Goal: Information Seeking & Learning: Learn about a topic

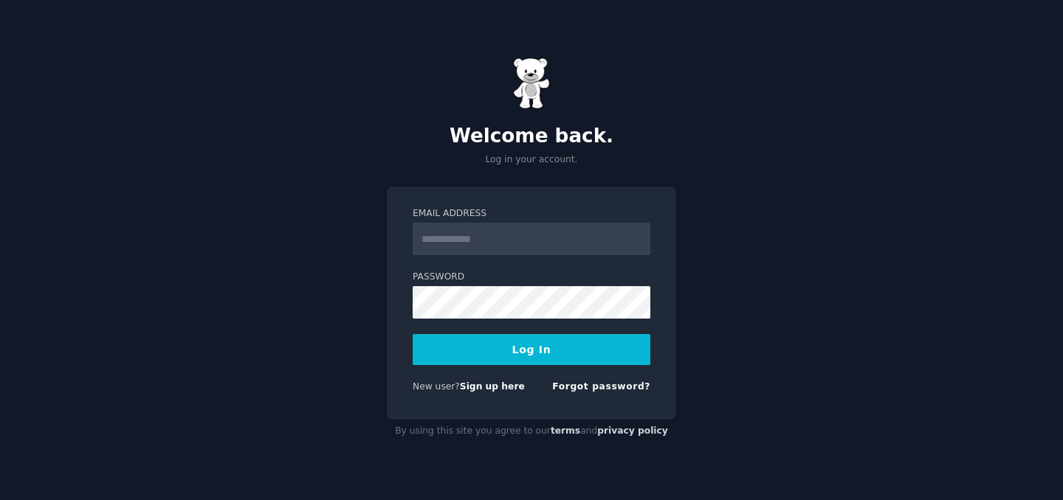
click at [452, 251] on input "Email Address" at bounding box center [532, 239] width 238 height 32
type input "**********"
click at [524, 345] on button "Log In" at bounding box center [532, 349] width 238 height 31
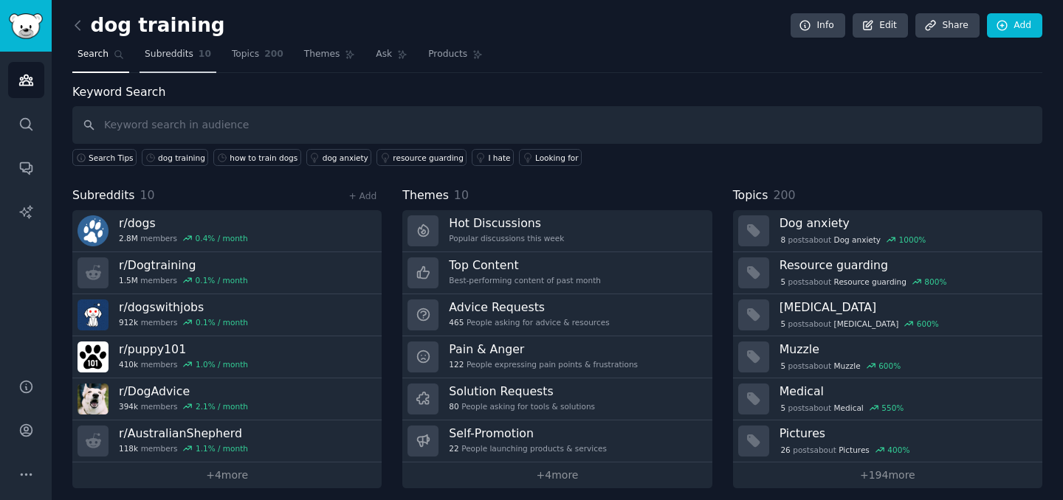
click at [176, 59] on span "Subreddits" at bounding box center [169, 54] width 49 height 13
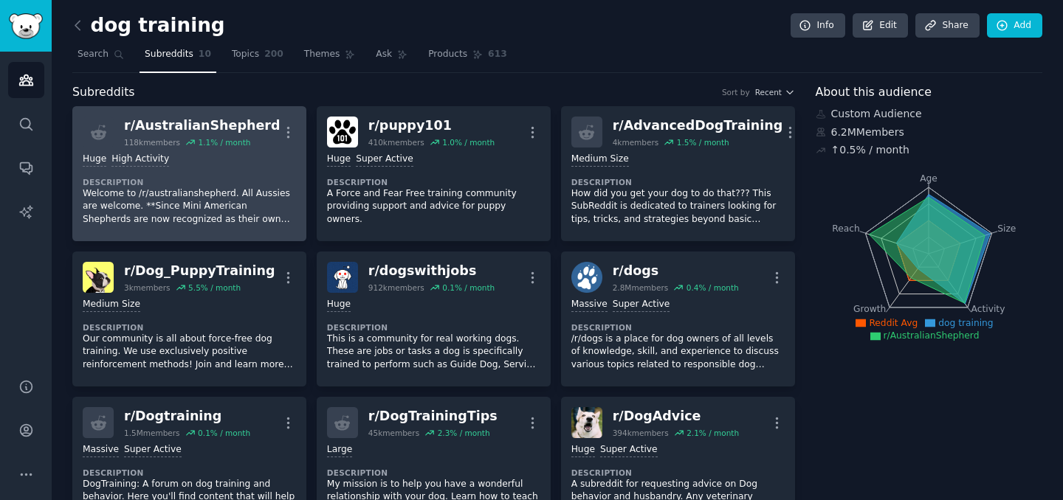
click at [246, 177] on dt "Description" at bounding box center [189, 182] width 213 height 10
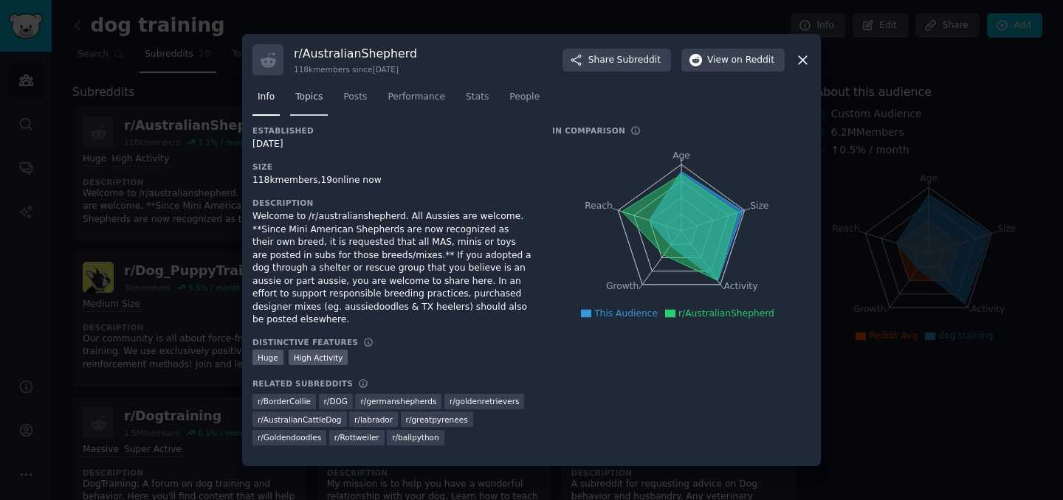
click at [314, 104] on span "Topics" at bounding box center [308, 97] width 27 height 13
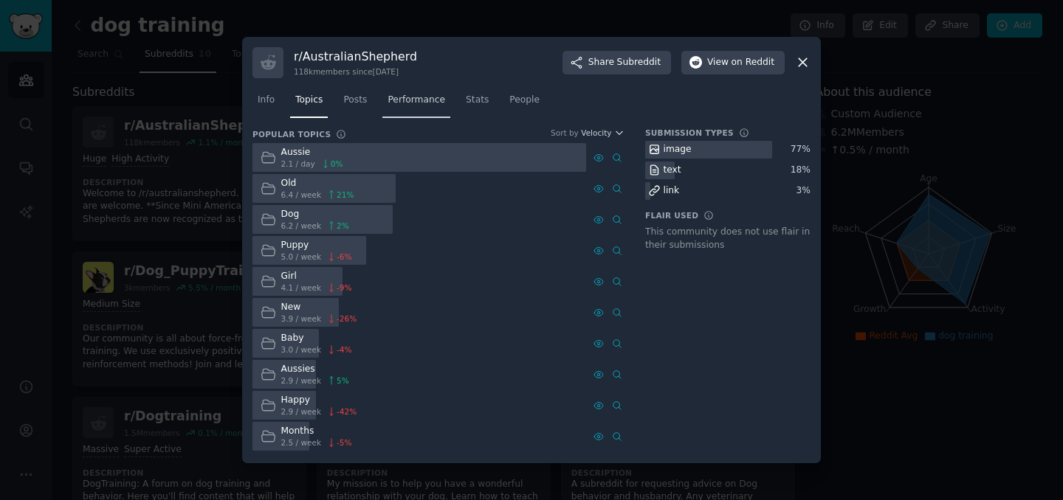
click at [397, 95] on span "Performance" at bounding box center [416, 100] width 58 height 13
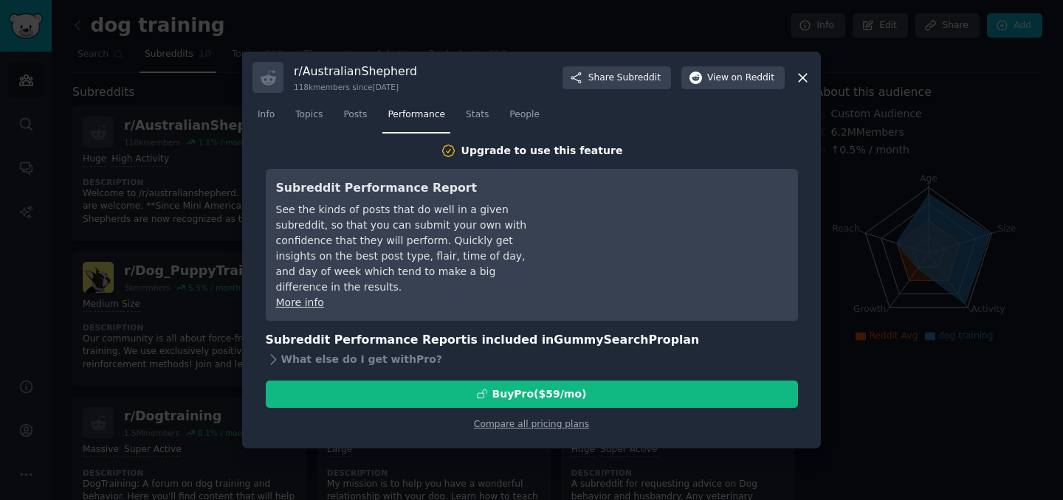
click at [808, 77] on icon at bounding box center [802, 77] width 15 height 15
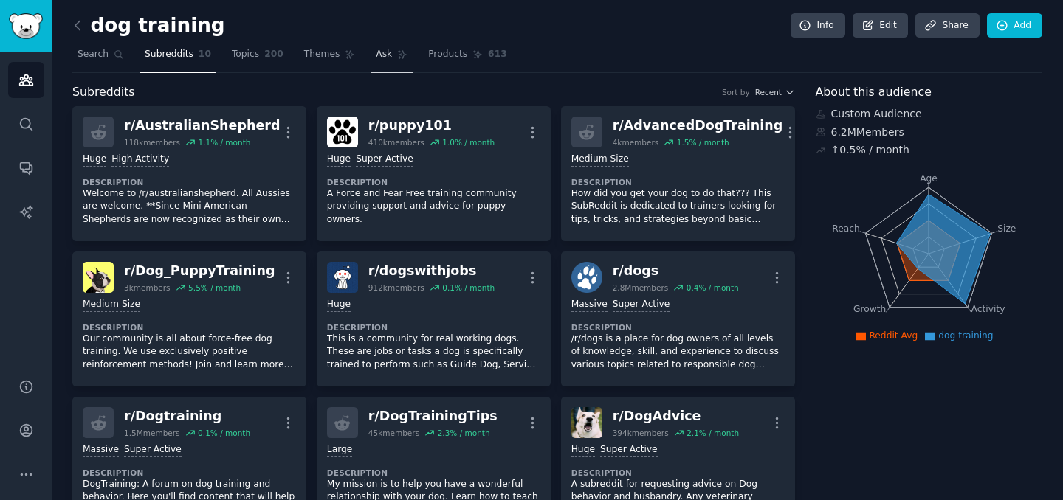
click at [371, 55] on link "Ask" at bounding box center [392, 58] width 42 height 30
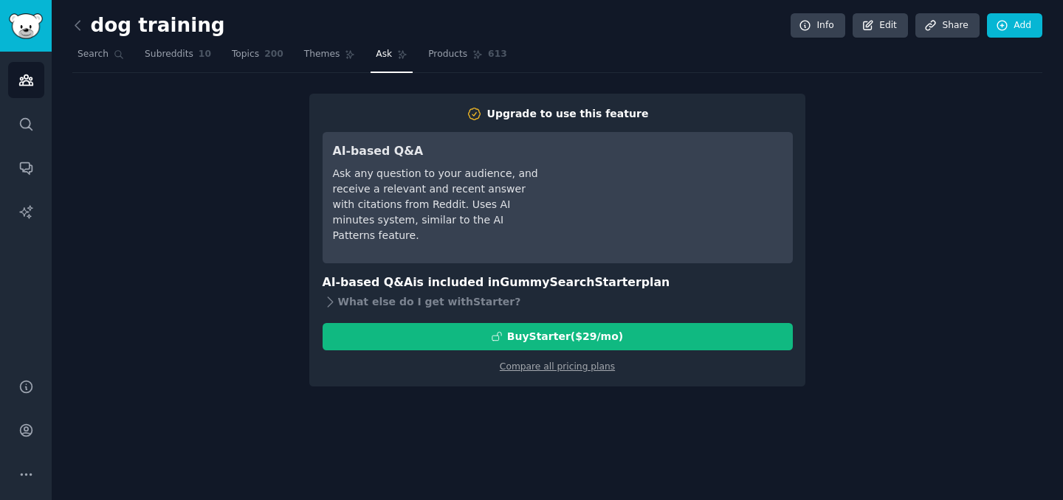
click at [62, 50] on div "dog training Info Edit Share Add Search Subreddits 10 Topics 200 Themes Ask Pro…" at bounding box center [557, 250] width 1011 height 500
click at [77, 52] on span "Search" at bounding box center [92, 54] width 31 height 13
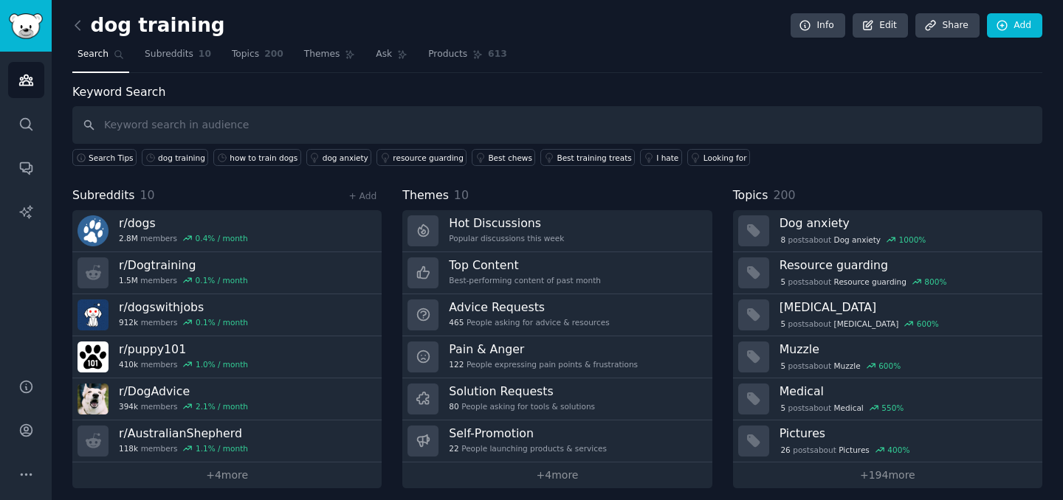
scroll to position [9, 0]
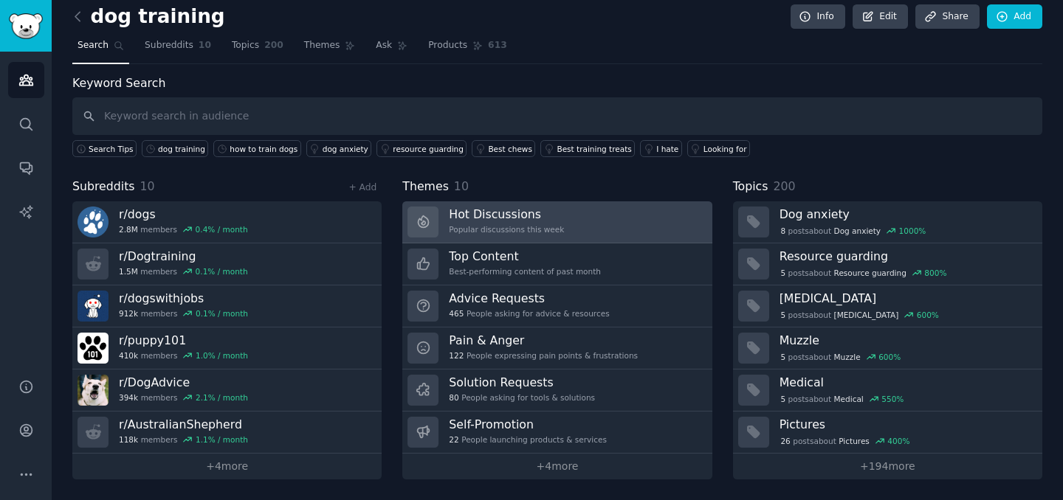
click at [520, 213] on h3 "Hot Discussions" at bounding box center [506, 214] width 115 height 15
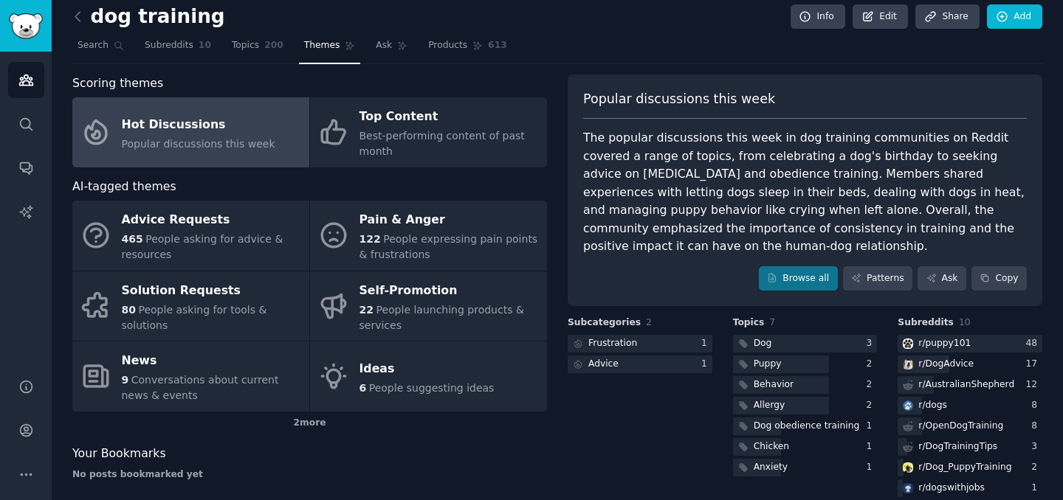
scroll to position [50, 0]
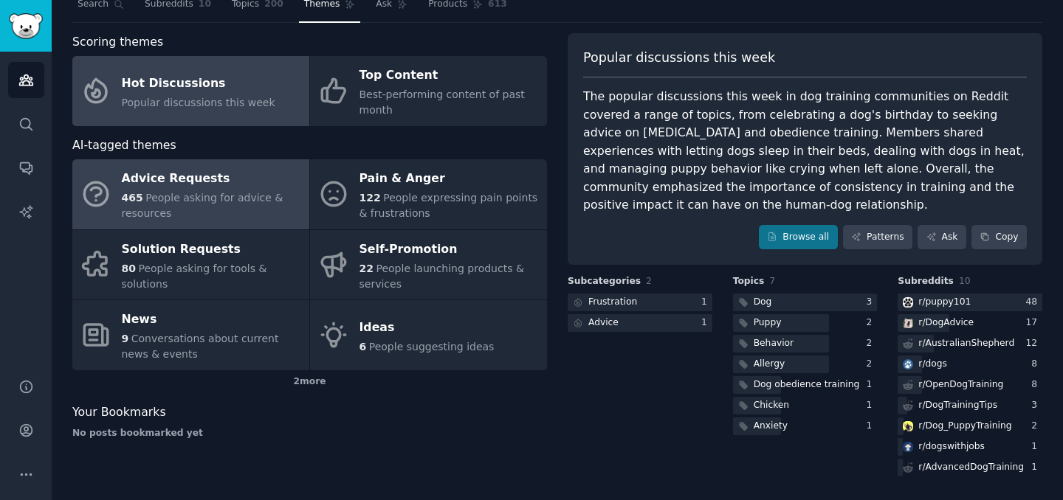
click at [255, 204] on span "People asking for advice & resources" at bounding box center [203, 205] width 162 height 27
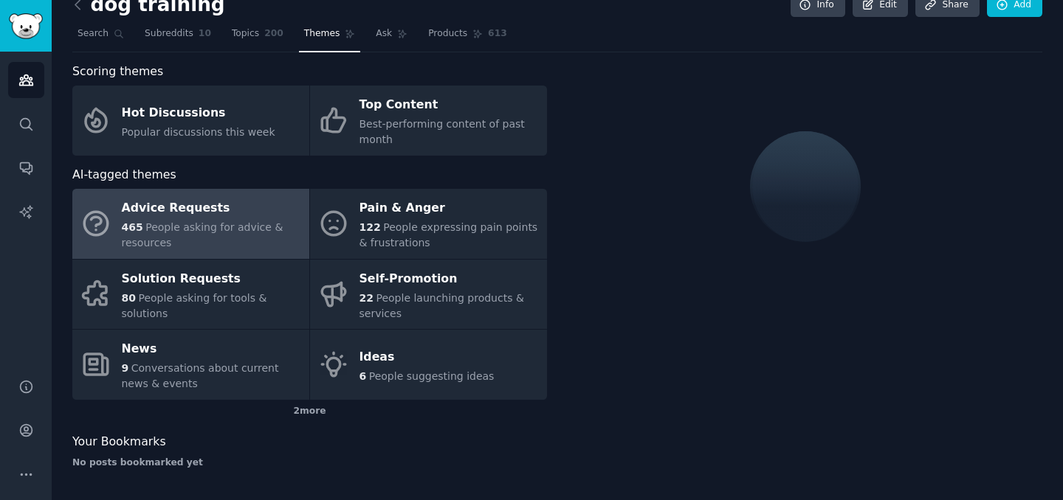
scroll to position [50, 0]
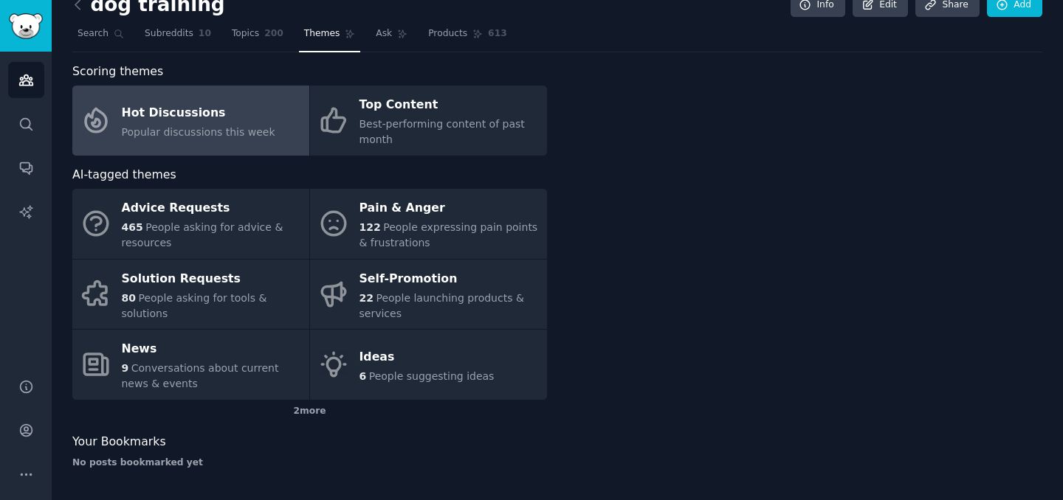
scroll to position [21, 0]
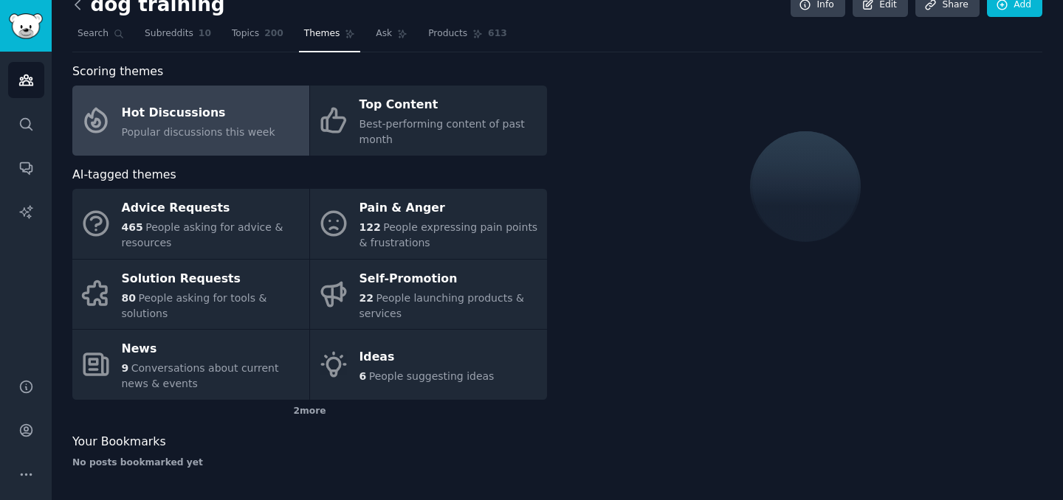
click at [79, 9] on icon at bounding box center [77, 4] width 4 height 9
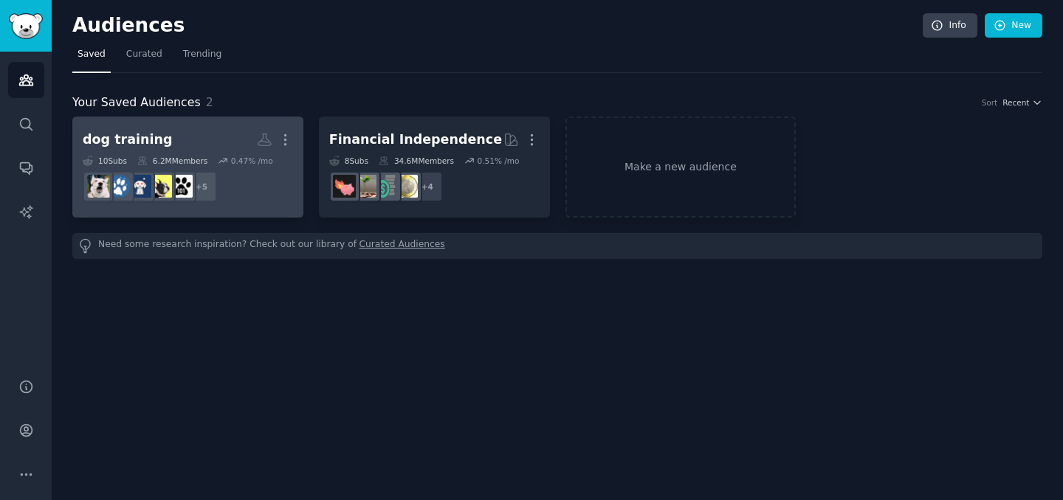
click at [185, 122] on link "dog training More 10 Sub s 6.2M Members 0.47 % /mo + 5" at bounding box center [187, 167] width 231 height 101
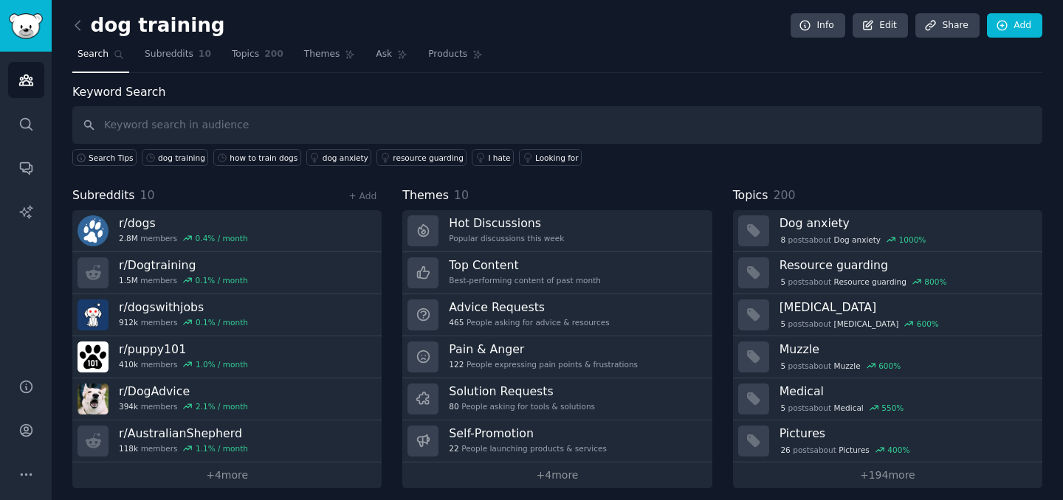
click at [793, 192] on div "Topics 200" at bounding box center [887, 196] width 309 height 18
click at [754, 196] on span "Topics" at bounding box center [750, 196] width 35 height 18
click at [232, 44] on link "Topics 200" at bounding box center [258, 58] width 62 height 30
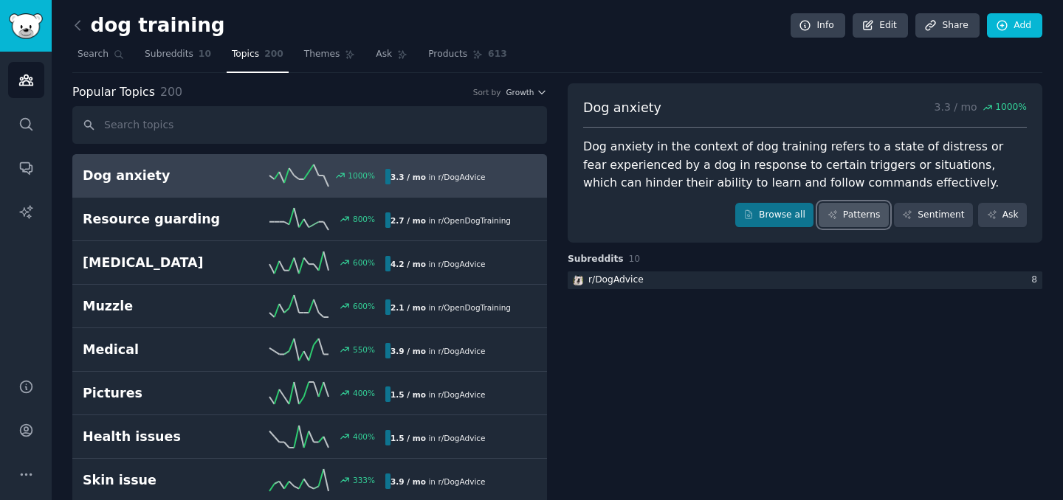
click at [850, 222] on link "Patterns" at bounding box center [853, 215] width 69 height 25
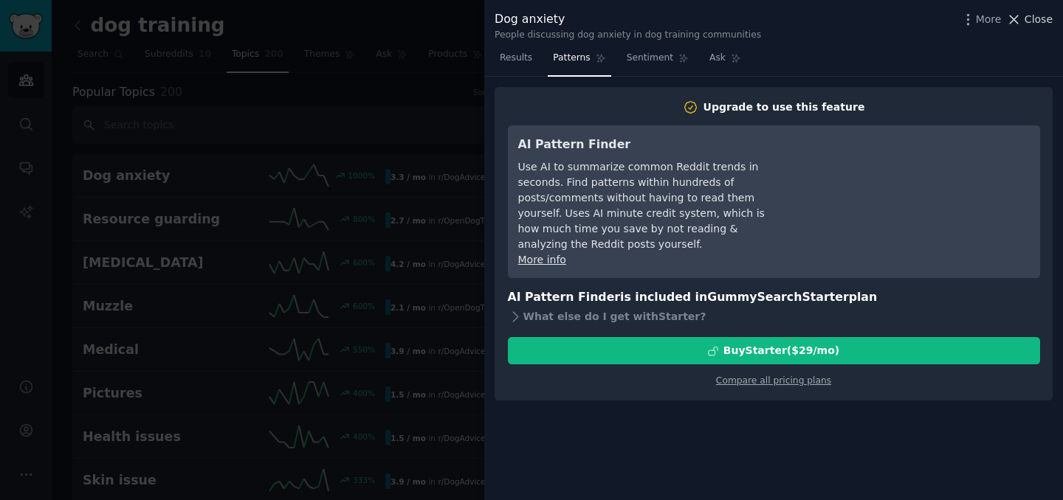
click at [1038, 15] on span "Close" at bounding box center [1038, 19] width 28 height 15
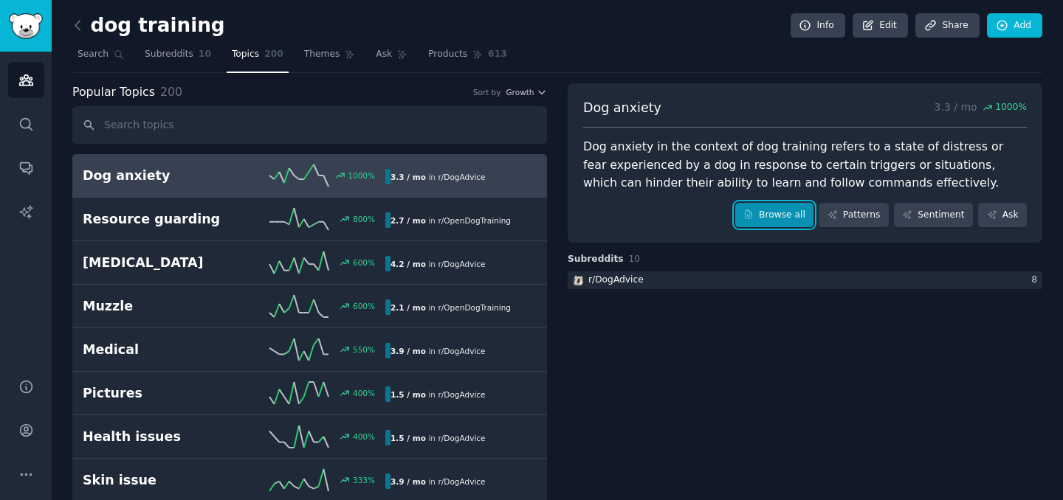
click at [760, 216] on link "Browse all" at bounding box center [774, 215] width 79 height 25
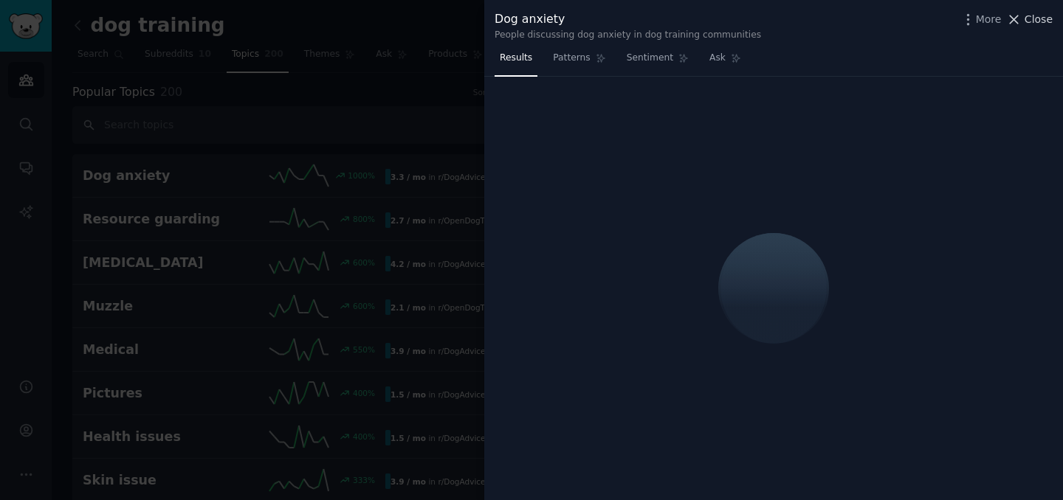
click at [1033, 23] on span "Close" at bounding box center [1038, 19] width 28 height 15
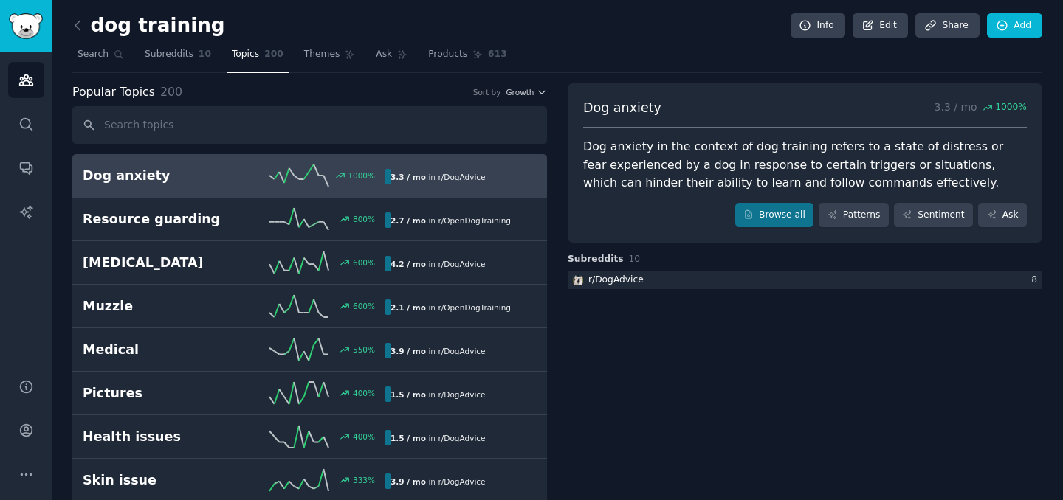
click at [522, 99] on div "Popular Topics 200 Sort by Growth" at bounding box center [309, 92] width 475 height 18
click at [526, 91] on span "Growth" at bounding box center [520, 92] width 28 height 10
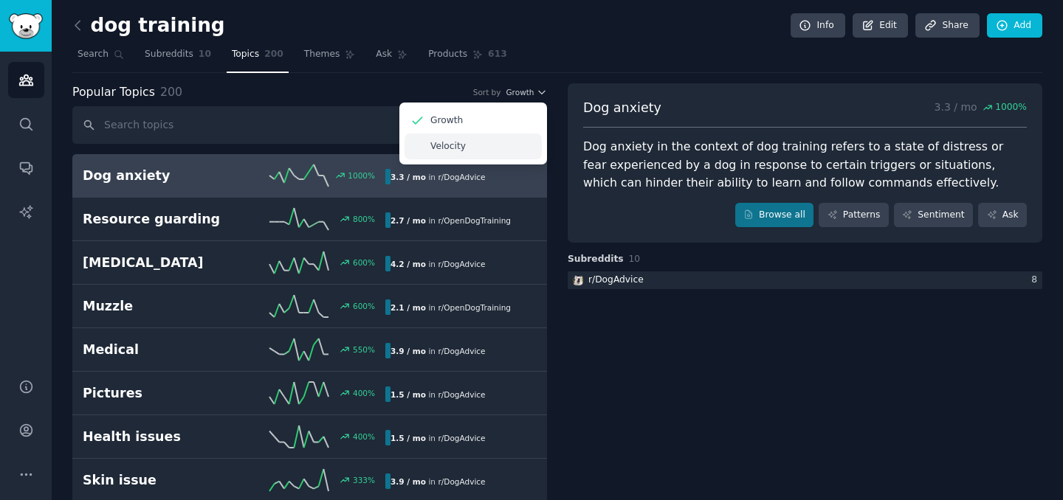
click at [449, 146] on p "Velocity" at bounding box center [447, 146] width 35 height 13
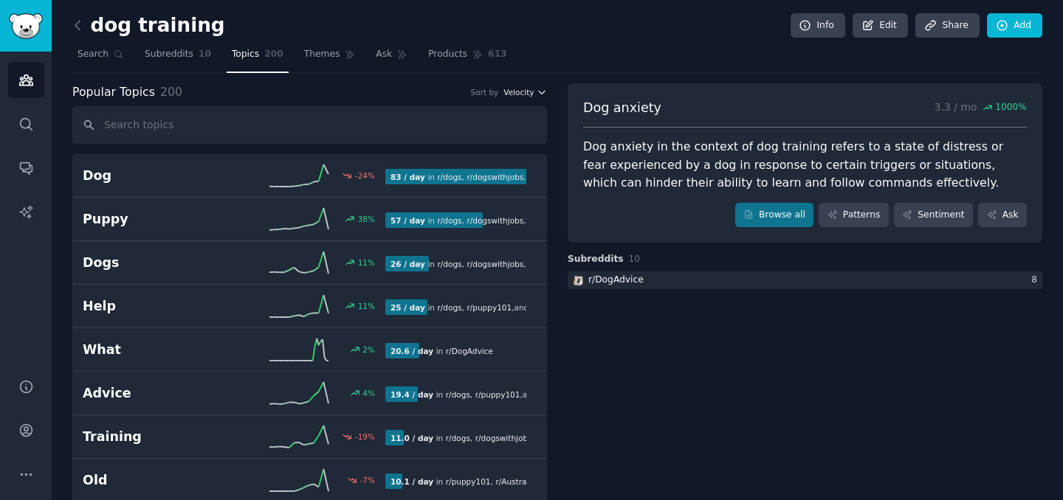
click at [529, 94] on span "Velocity" at bounding box center [518, 92] width 30 height 10
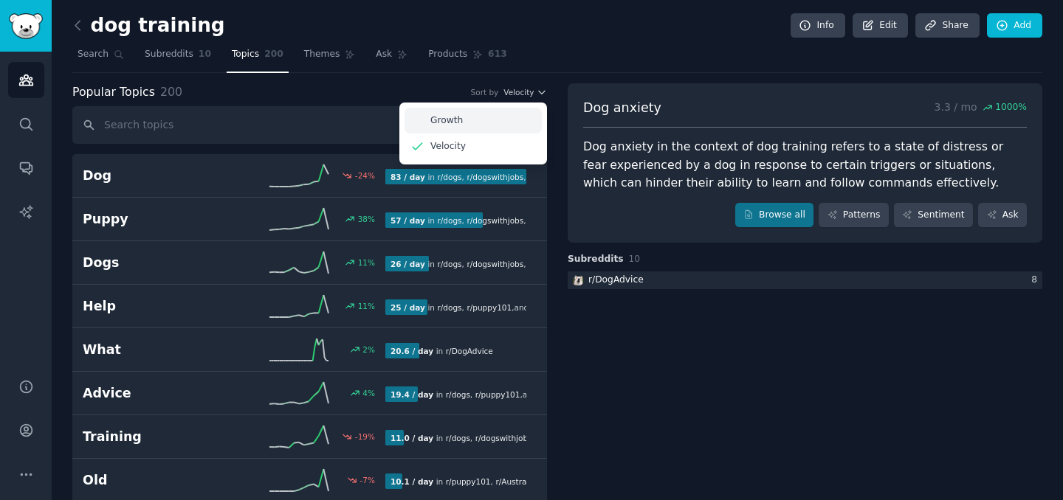
click at [445, 118] on p "Growth" at bounding box center [446, 120] width 32 height 13
